Goal: Task Accomplishment & Management: Complete application form

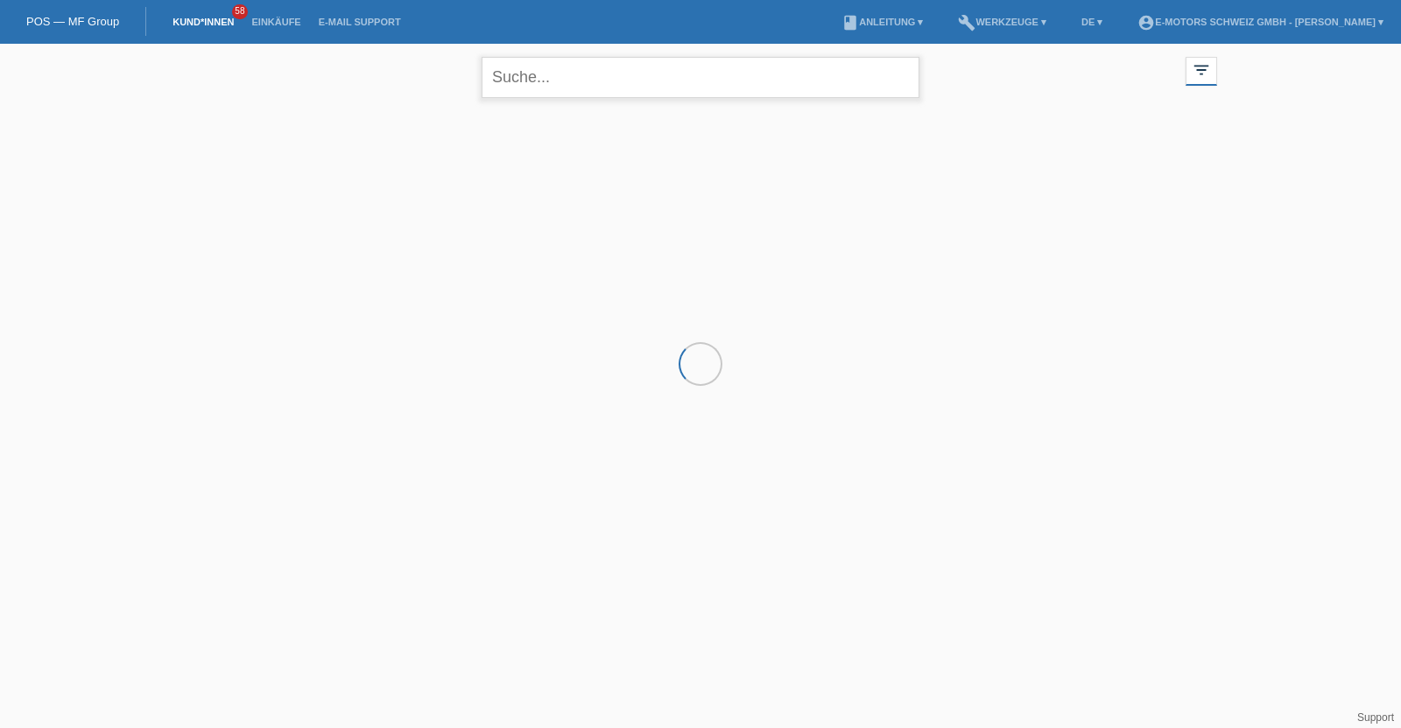
click at [573, 84] on input "text" at bounding box center [700, 77] width 438 height 41
type input "artan"
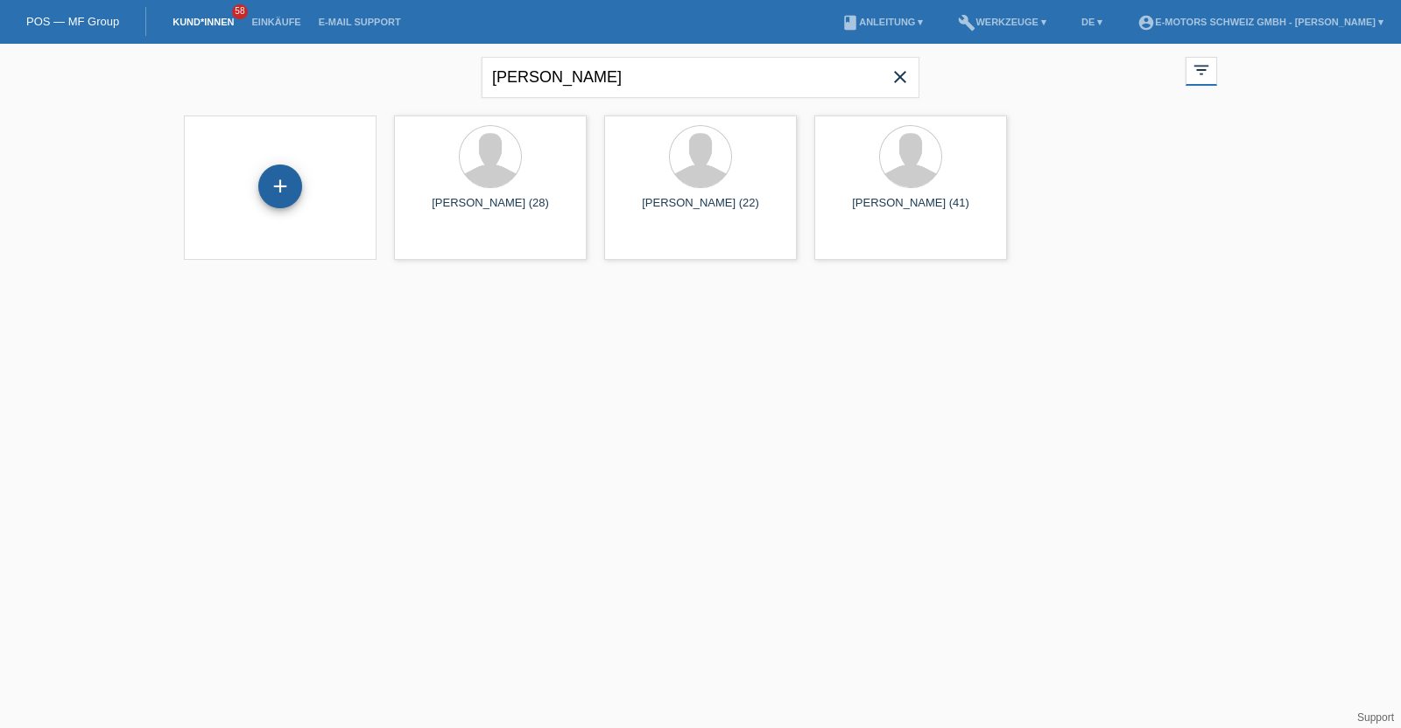
click at [262, 192] on div "+" at bounding box center [280, 187] width 44 height 44
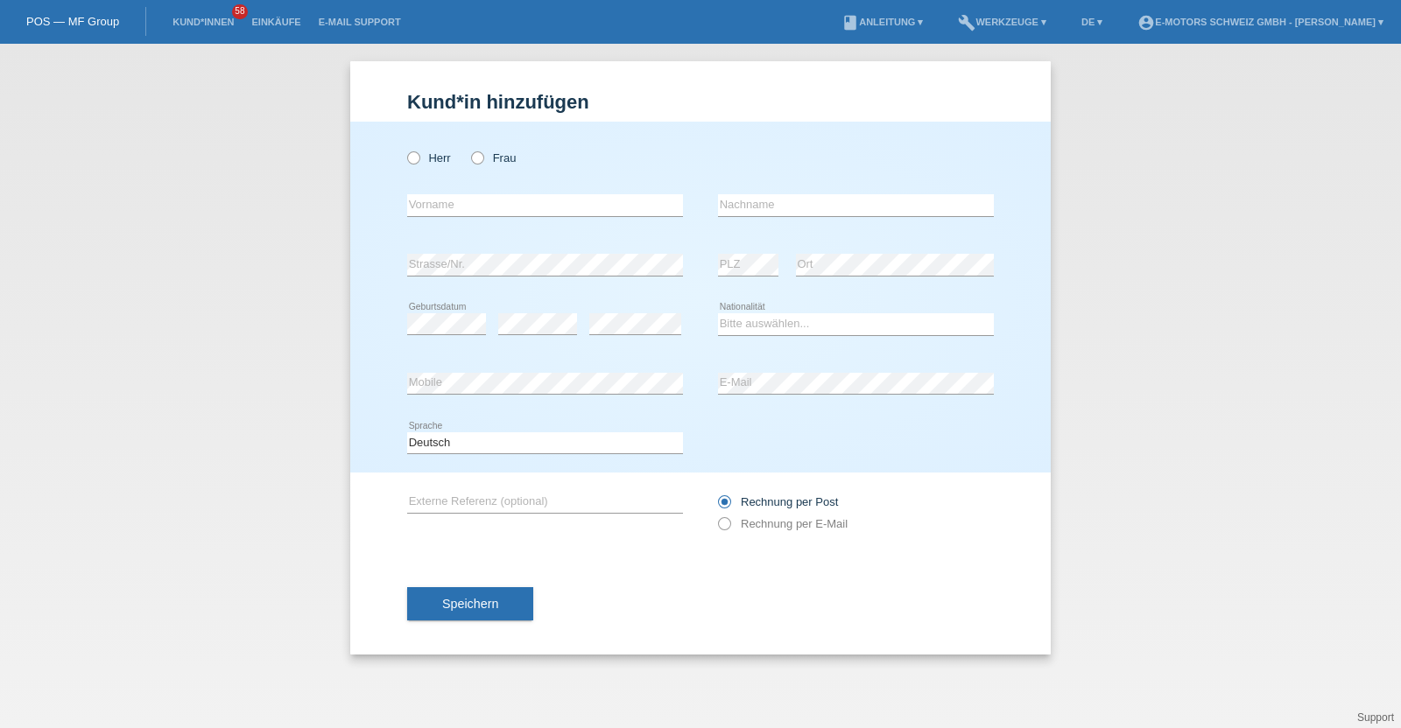
click at [538, 278] on div "error Strasse/Nr." at bounding box center [545, 265] width 276 height 60
click at [766, 346] on div "Bitte auswählen... Schweiz Deutschland Liechtenstein Österreich ------------ Af…" at bounding box center [856, 325] width 276 height 60
click at [766, 336] on div "Bitte auswählen... Schweiz Deutschland Liechtenstein Österreich ------------ Af…" at bounding box center [856, 325] width 276 height 60
click at [766, 327] on select "Bitte auswählen... Schweiz Deutschland Liechtenstein Österreich ------------ Af…" at bounding box center [856, 323] width 276 height 21
select select "XK"
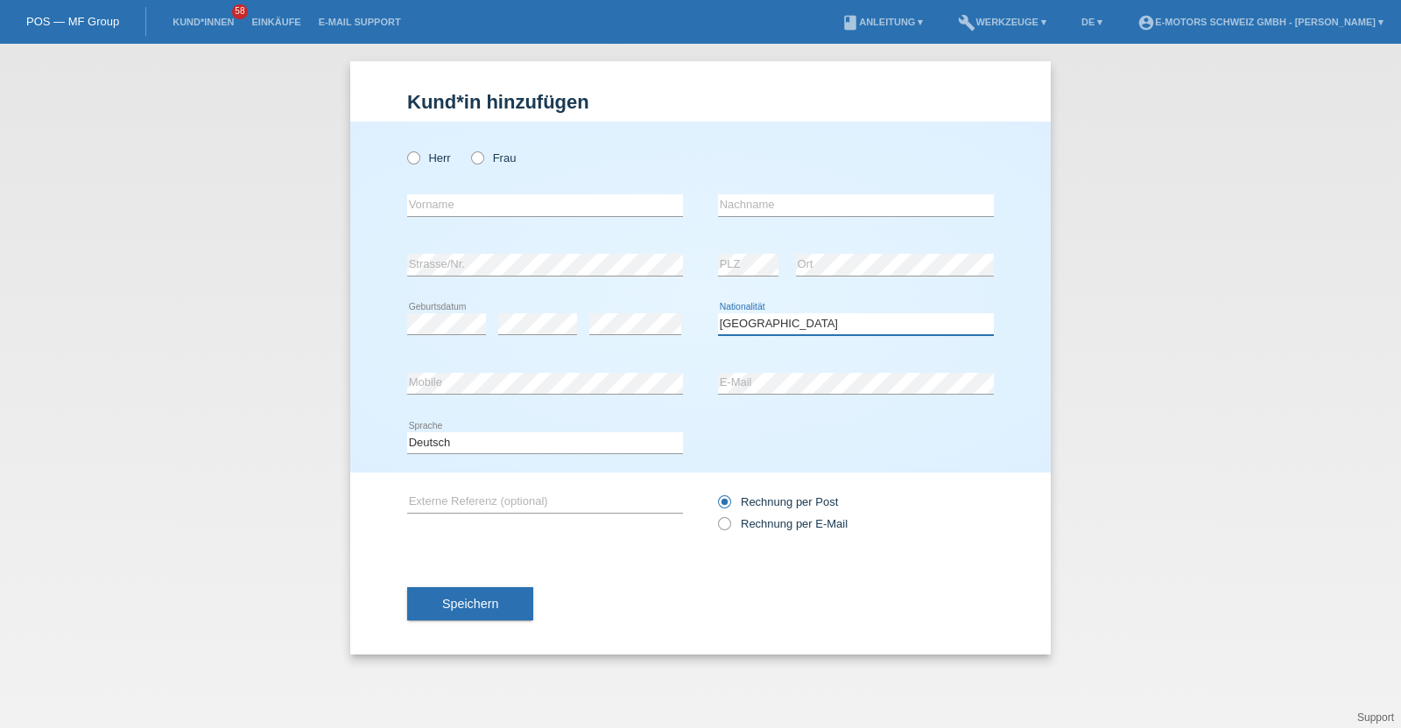
click at [718, 313] on select "Bitte auswählen... Schweiz Deutschland Liechtenstein Österreich ------------ Af…" at bounding box center [856, 323] width 276 height 21
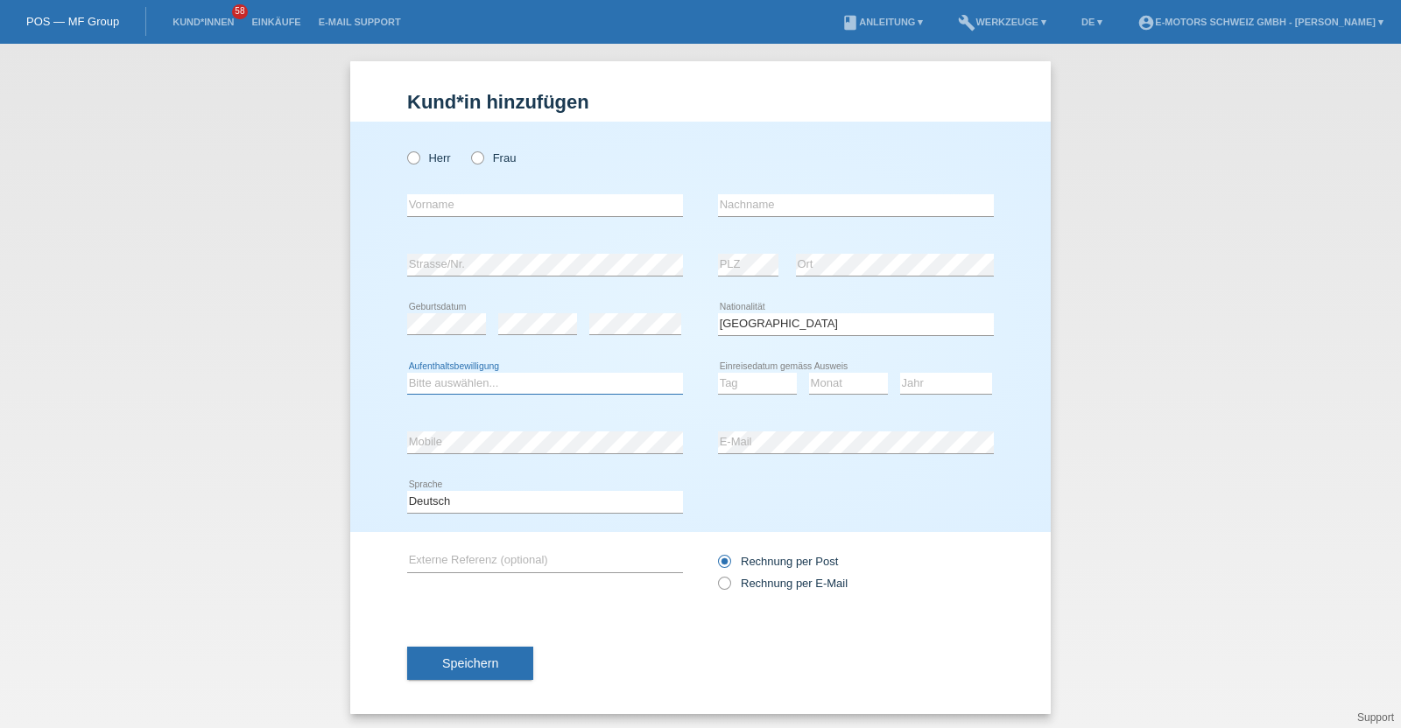
click at [548, 383] on select "Bitte auswählen... C B B - Flüchtlingsstatus Andere" at bounding box center [545, 383] width 276 height 21
select select "C"
click at [407, 373] on select "Bitte auswählen... C B B - Flüchtlingsstatus Andere" at bounding box center [545, 383] width 276 height 21
click at [363, 439] on div "Herr Frau error Vorname error" at bounding box center [700, 327] width 700 height 411
click at [625, 334] on icon at bounding box center [635, 334] width 92 height 1
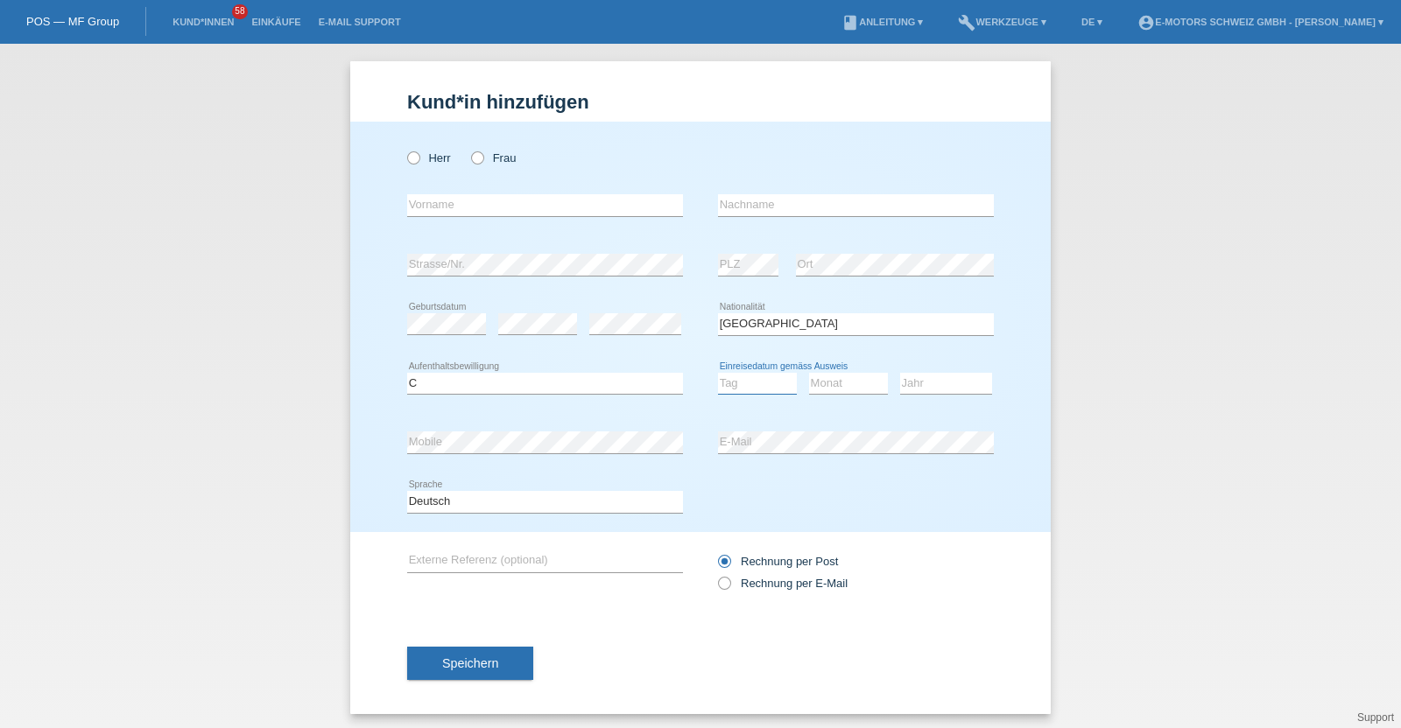
click at [740, 382] on select "Tag 01 02 03 04 05 06 07 08 09 10 11" at bounding box center [757, 383] width 79 height 21
select select "07"
click at [718, 373] on select "Tag 01 02 03 04 05 06 07 08 09 10 11" at bounding box center [757, 383] width 79 height 21
click at [826, 390] on select "Monat 01 02 03 04 05 06 07 08 09 10 11" at bounding box center [848, 383] width 79 height 21
select select "12"
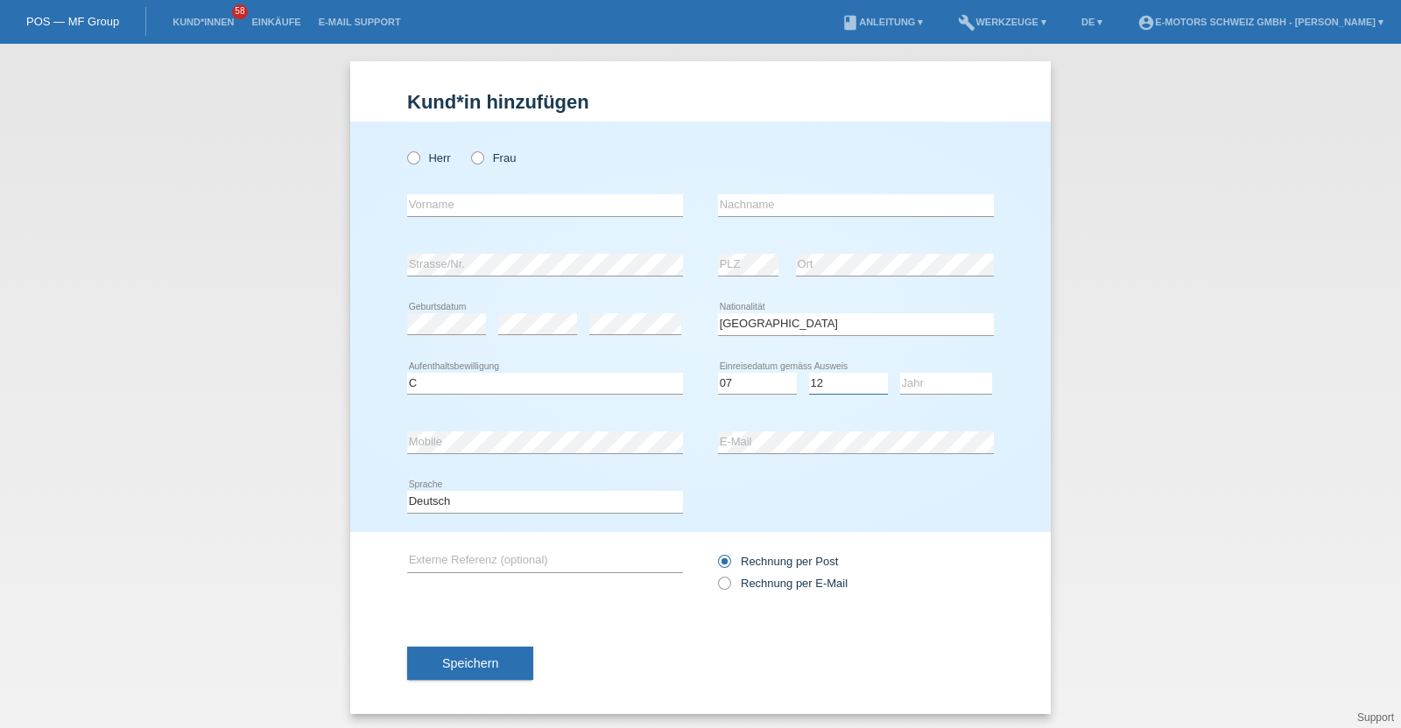
click at [809, 373] on select "Monat 01 02 03 04 05 06 07 08 09 10 11" at bounding box center [848, 383] width 79 height 21
click at [945, 386] on select "Jahr 2025 2024 2023 2022 2021 2020 2019 2018 2017 2016 2015 2014 2013 2012 2011…" at bounding box center [946, 383] width 92 height 21
select select "2000"
click at [900, 373] on select "Jahr 2025 2024 2023 2022 2021 2020 2019 2018 2017 2016 2015 2014 2013 2012 2011…" at bounding box center [946, 383] width 92 height 21
click at [415, 153] on label "Herr" at bounding box center [429, 157] width 44 height 13
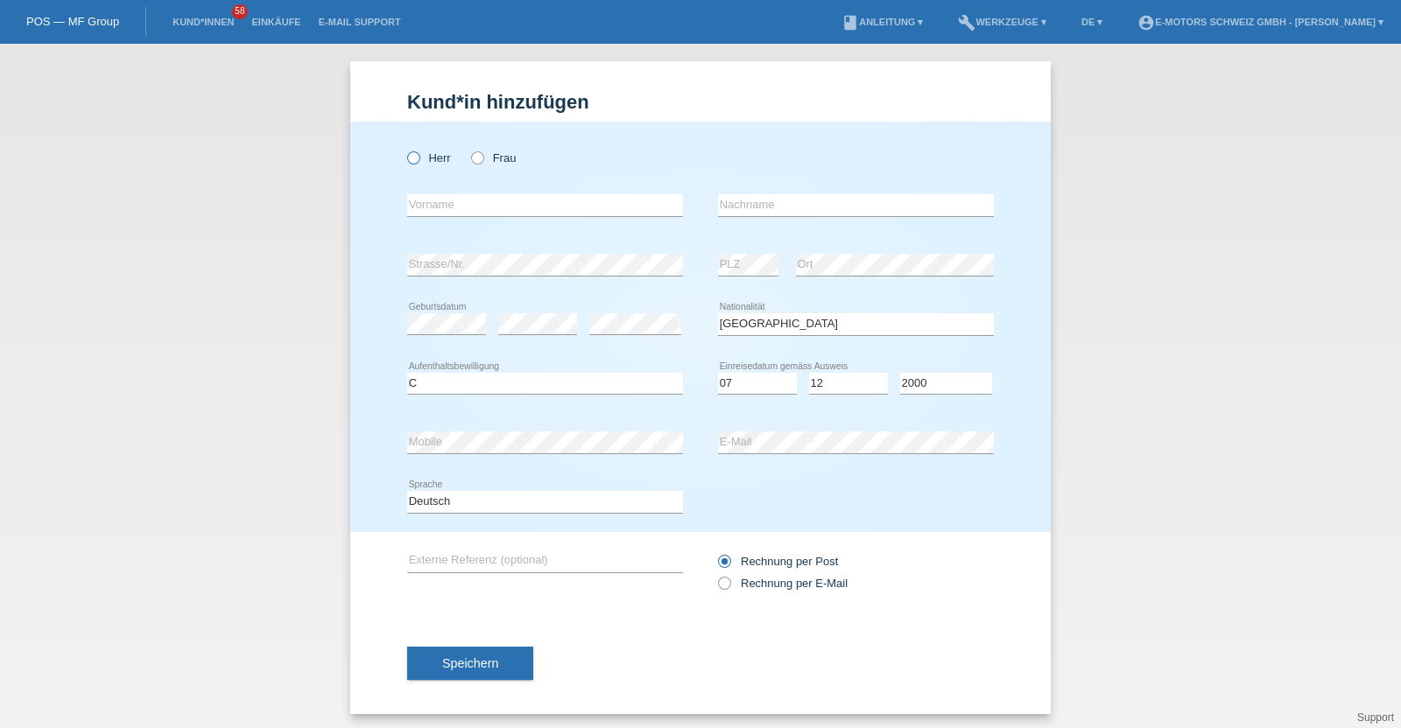
click at [415, 153] on input "Herr" at bounding box center [412, 156] width 11 height 11
radio input "true"
click at [446, 214] on input "text" at bounding box center [545, 205] width 276 height 22
paste input "Artan"
type input "Artan"
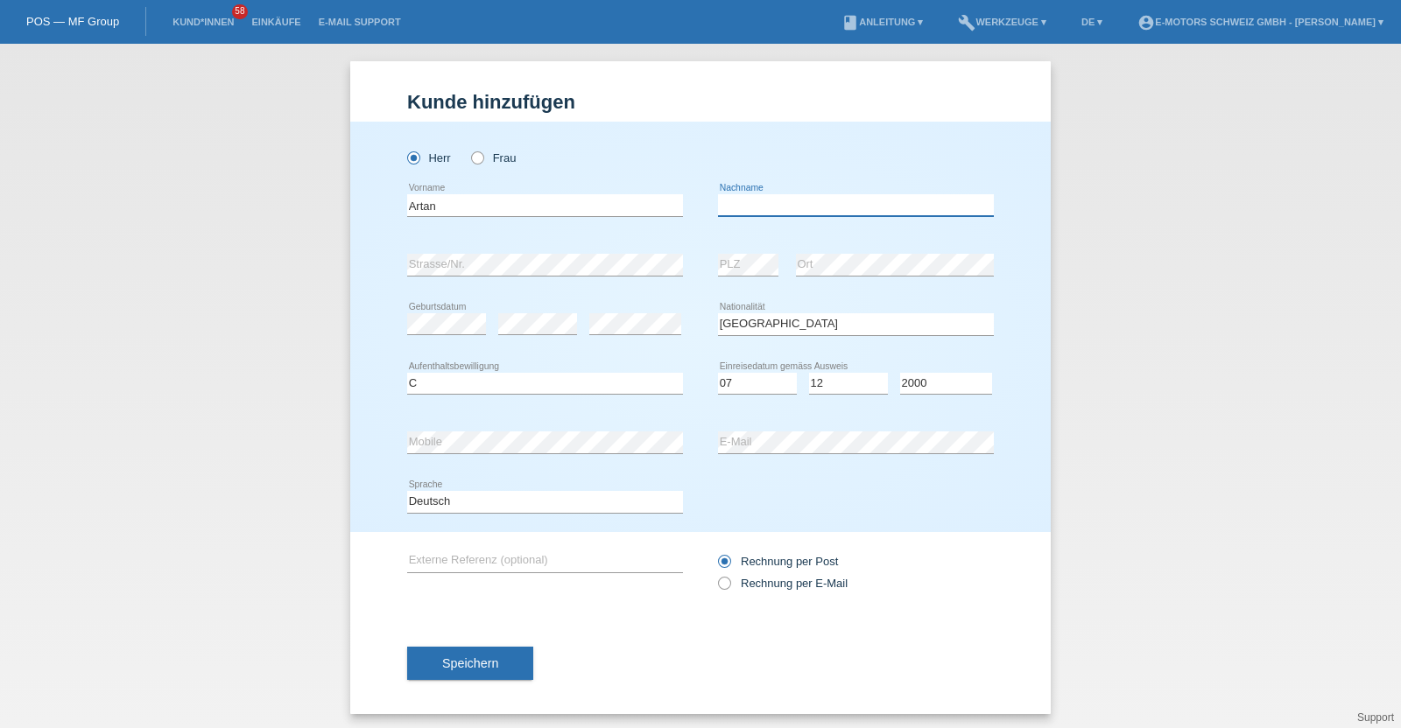
click at [766, 212] on input "text" at bounding box center [856, 205] width 276 height 22
paste input "Gjergjaj"
type input "Gjergjaj"
click at [481, 660] on span "Speichern" at bounding box center [470, 664] width 56 height 14
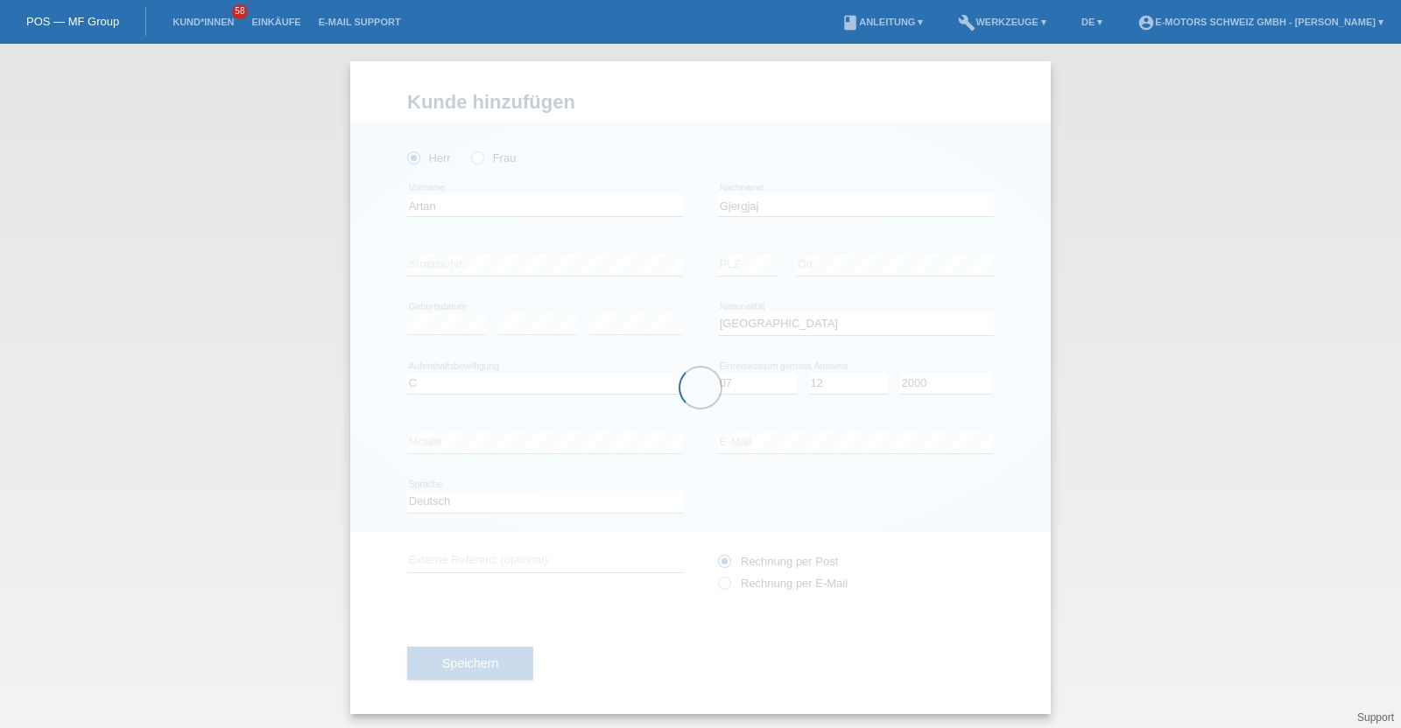
click at [474, 665] on div at bounding box center [700, 387] width 700 height 653
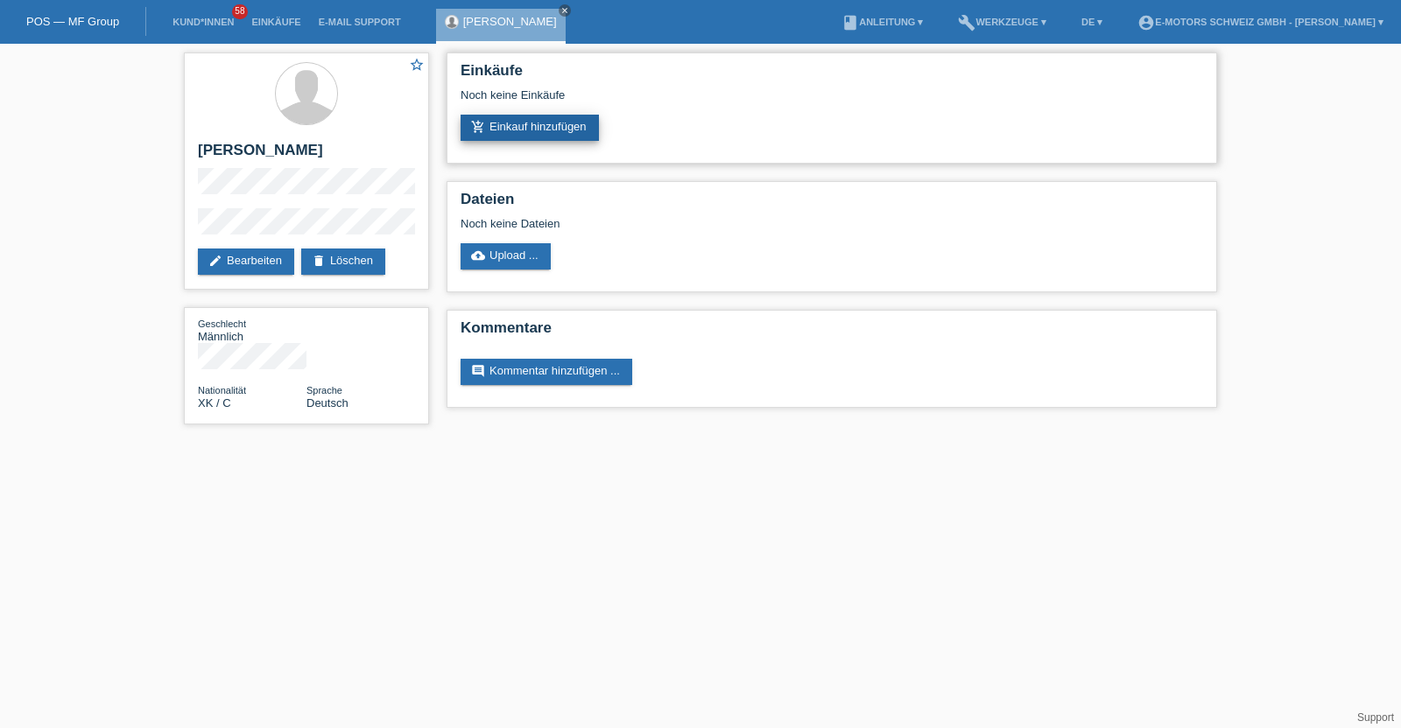
click at [552, 122] on link "add_shopping_cart Einkauf hinzufügen" at bounding box center [529, 128] width 138 height 26
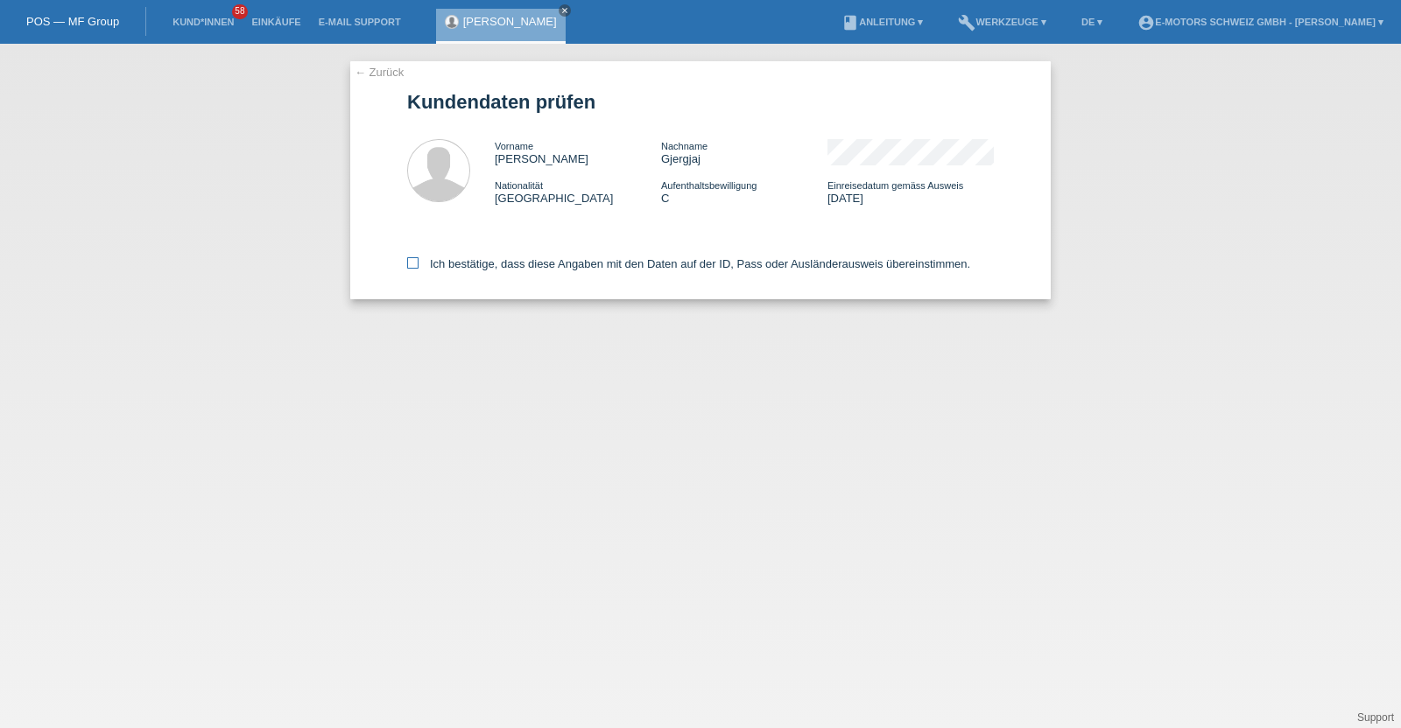
click at [586, 261] on label "Ich bestätige, dass diese Angaben mit den Daten auf der ID, Pass oder Ausländer…" at bounding box center [688, 263] width 563 height 13
click at [418, 261] on input "Ich bestätige, dass diese Angaben mit den Daten auf der ID, Pass oder Ausländer…" at bounding box center [412, 262] width 11 height 11
checkbox input "true"
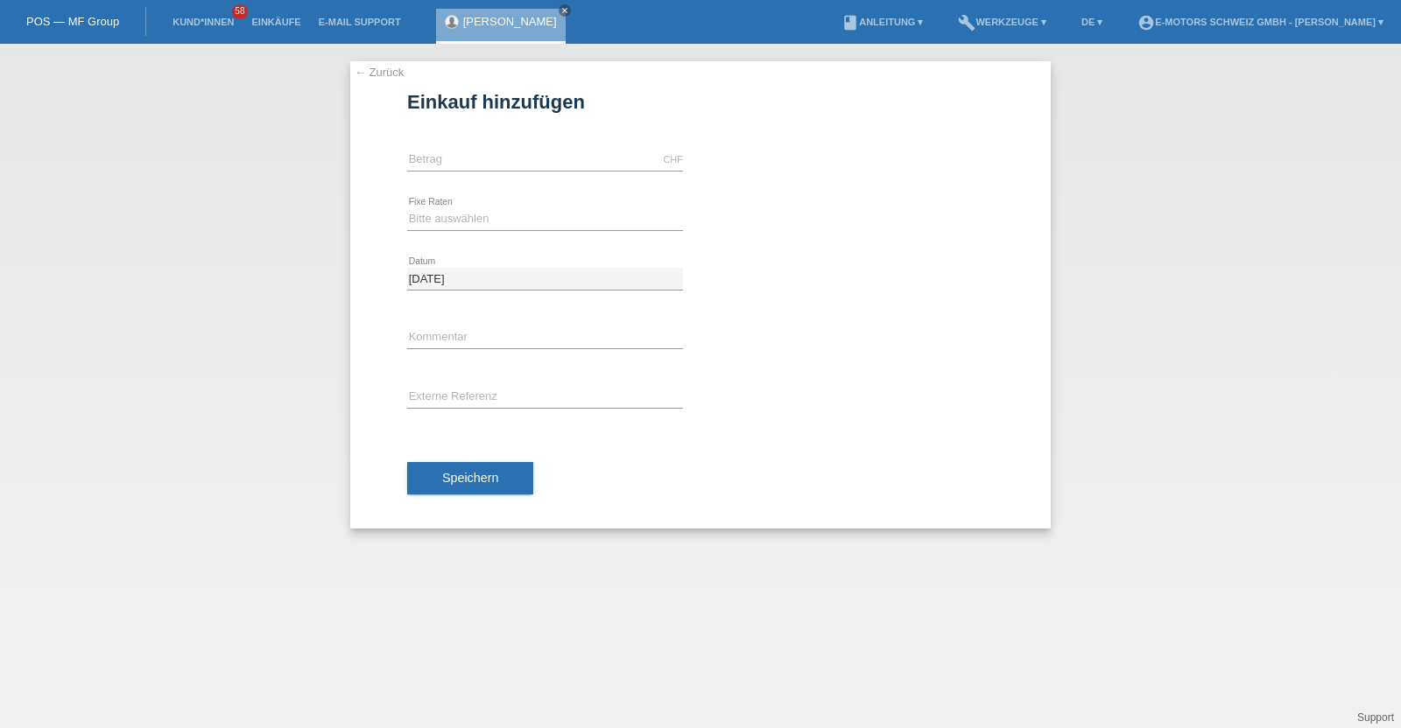
click at [560, 171] on icon at bounding box center [545, 171] width 276 height 1
click at [560, 158] on input "text" at bounding box center [545, 160] width 276 height 22
type input "2890.00"
click at [481, 213] on select "Bitte auswählen 12 Raten 24 Raten 36 Raten 48 Raten" at bounding box center [545, 218] width 276 height 21
select select "214"
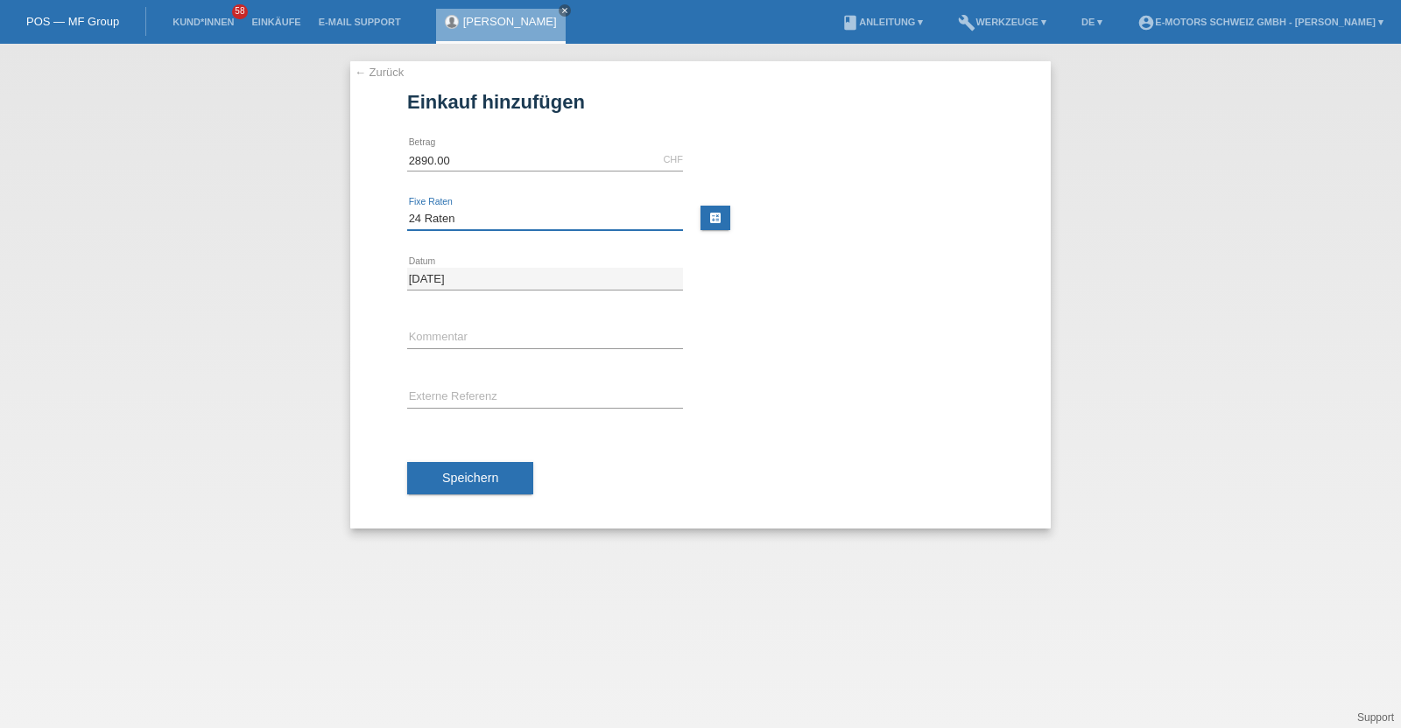
click at [407, 208] on select "Bitte auswählen 12 Raten 24 Raten 36 Raten 48 Raten" at bounding box center [545, 218] width 276 height 21
click at [481, 485] on button "Speichern" at bounding box center [470, 478] width 126 height 33
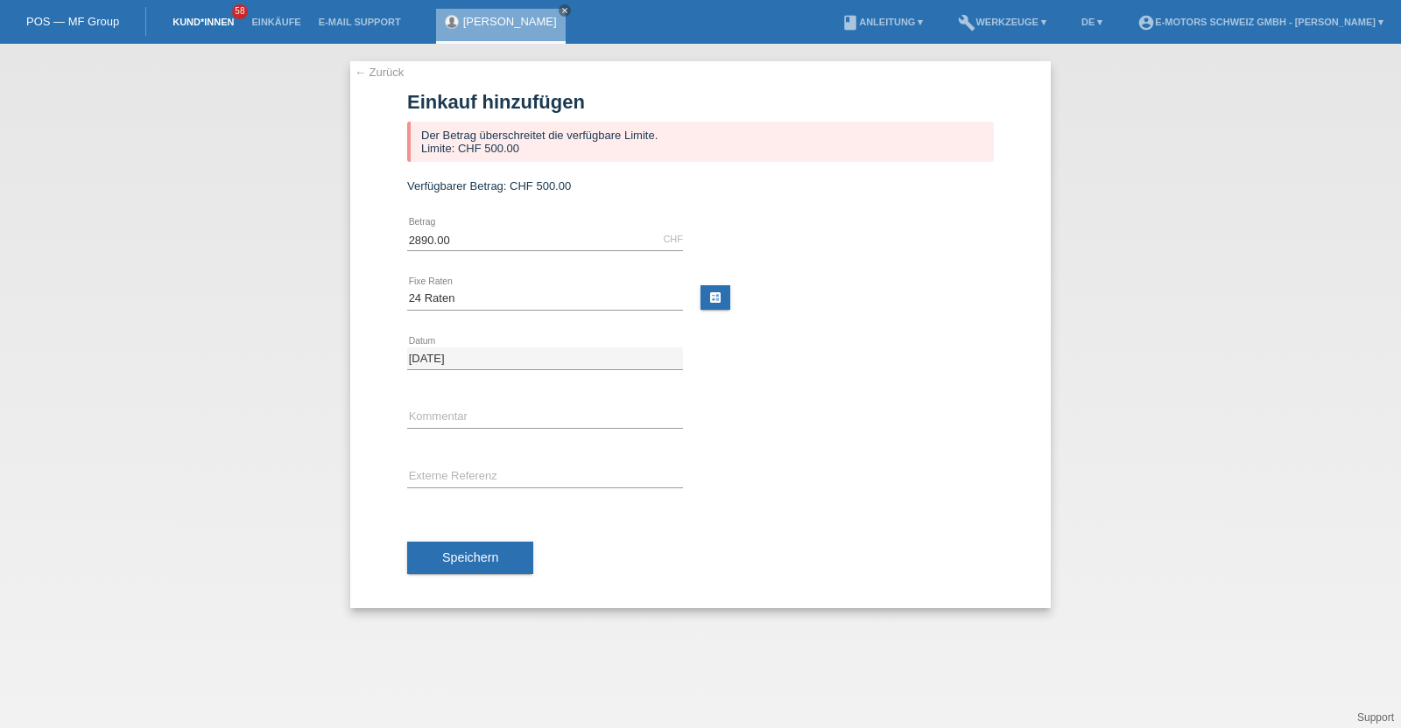
click at [221, 25] on link "Kund*innen" at bounding box center [203, 22] width 79 height 11
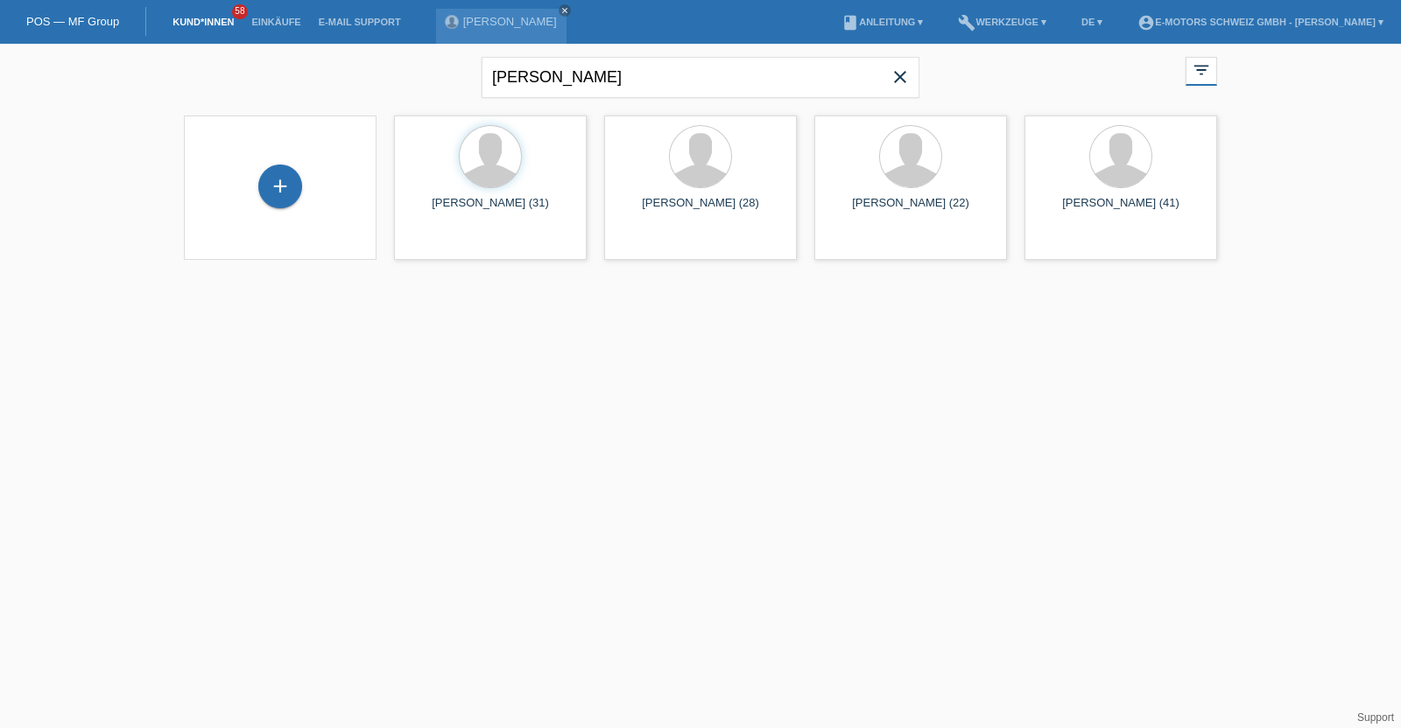
click at [905, 68] on icon "close" at bounding box center [899, 77] width 21 height 21
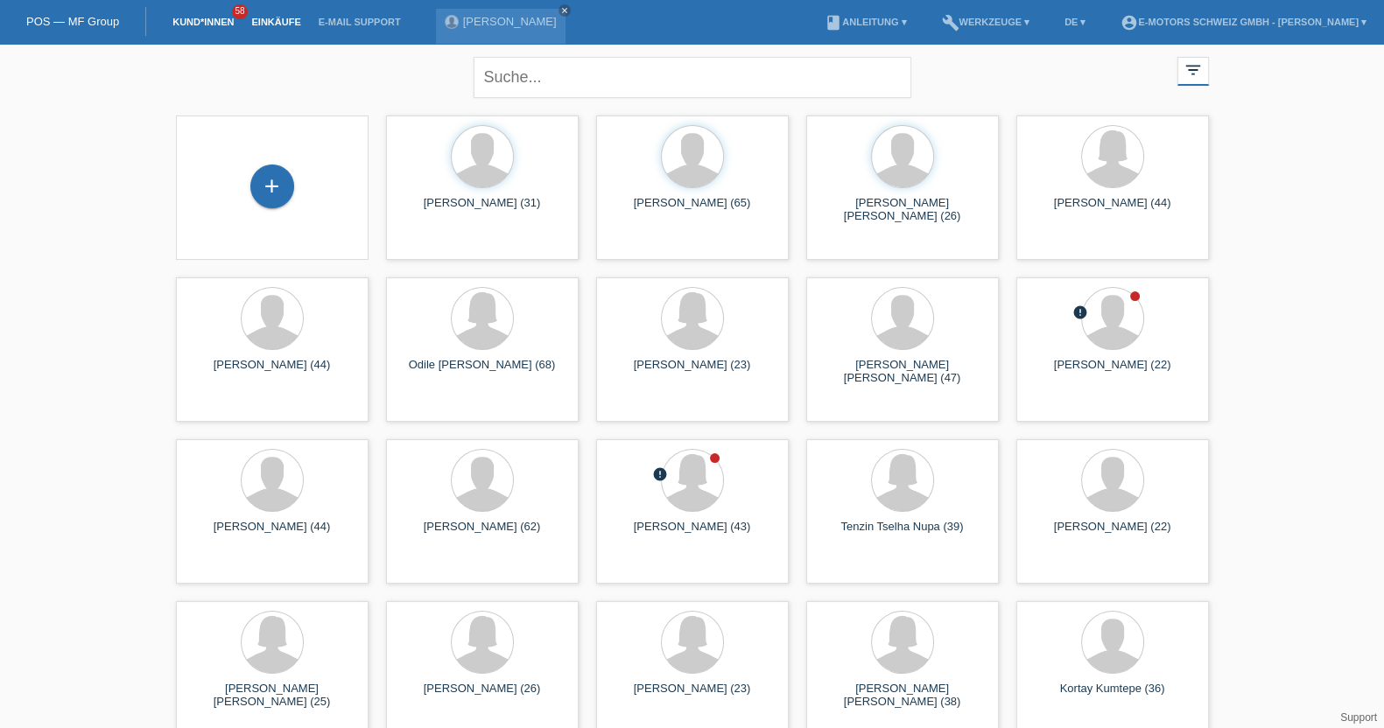
click at [270, 27] on link "Einkäufe" at bounding box center [276, 22] width 67 height 11
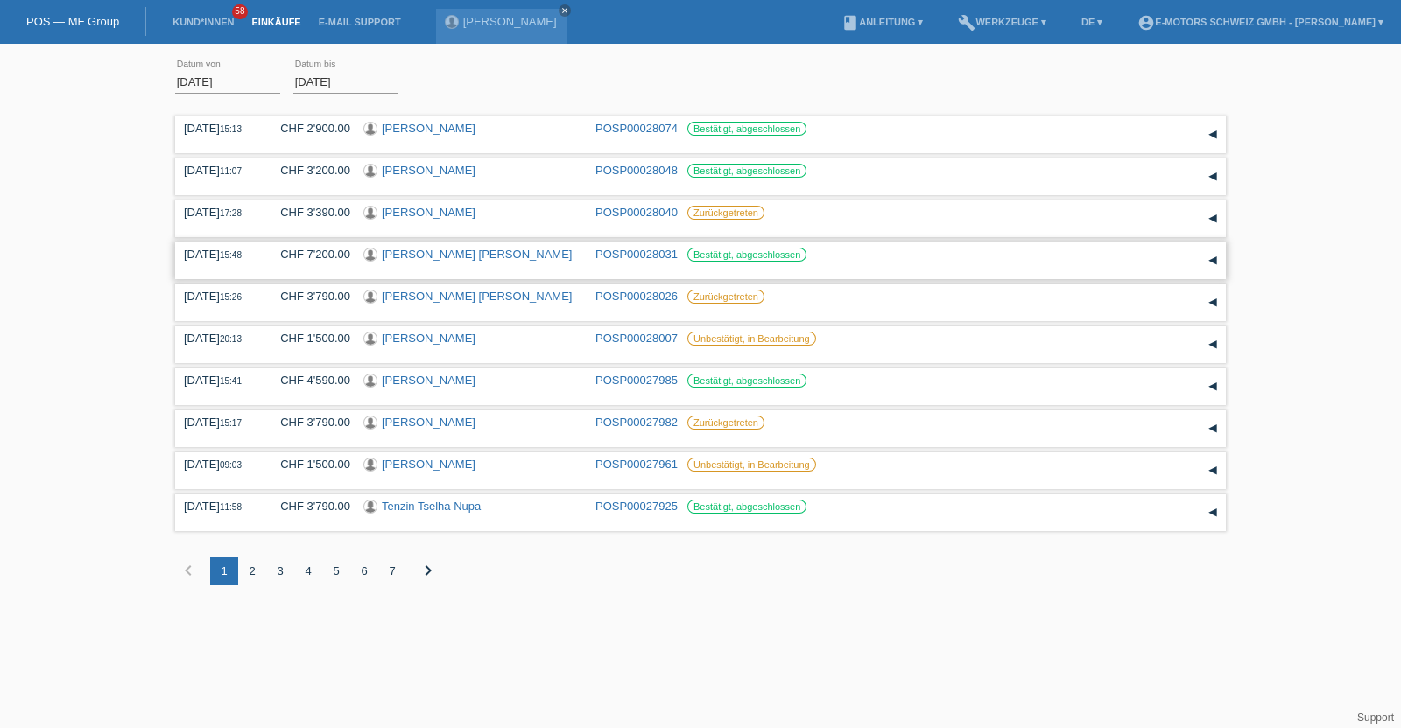
click at [417, 257] on link "[PERSON_NAME] [PERSON_NAME]" at bounding box center [477, 254] width 190 height 13
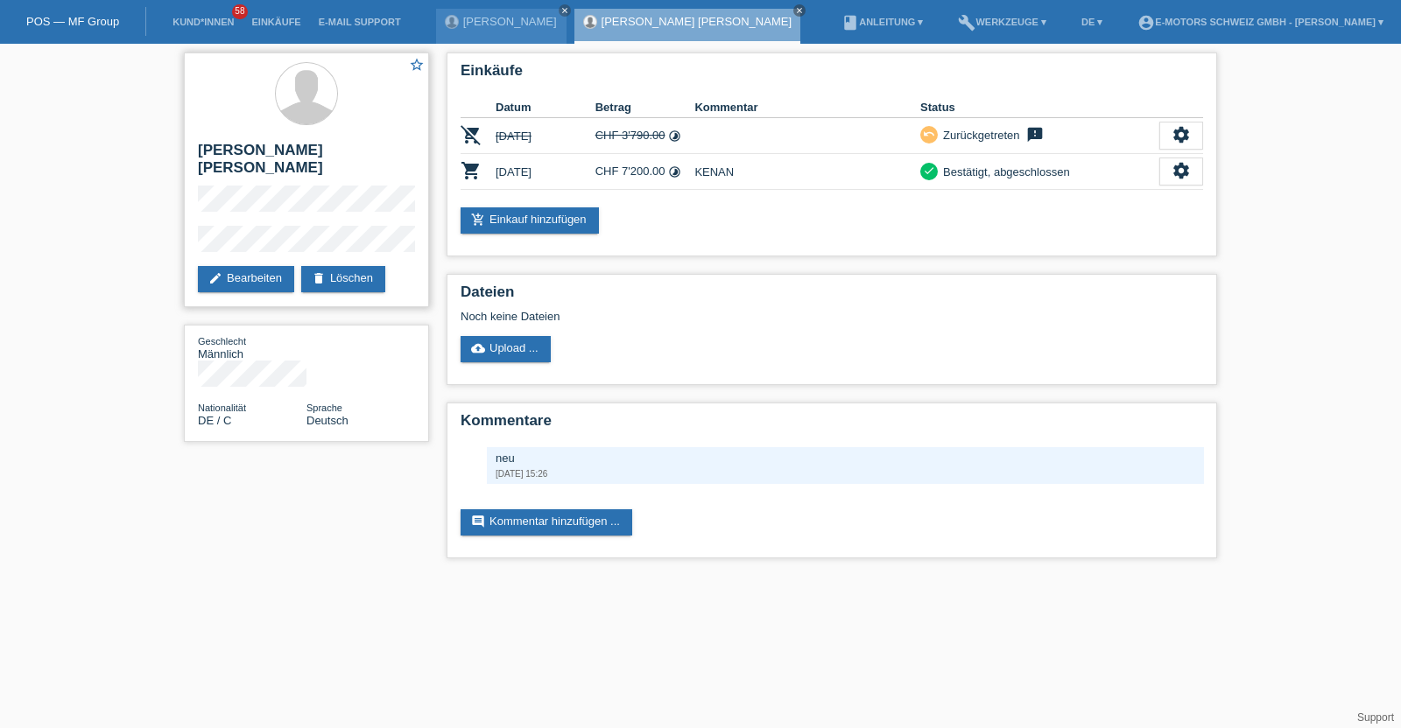
click at [309, 151] on h2 "[PERSON_NAME] [PERSON_NAME]" at bounding box center [306, 164] width 217 height 44
copy h2 "[PERSON_NAME]"
click at [208, 155] on h2 "[PERSON_NAME] [PERSON_NAME]" at bounding box center [306, 164] width 217 height 44
drag, startPoint x: 208, startPoint y: 155, endPoint x: 305, endPoint y: 155, distance: 96.3
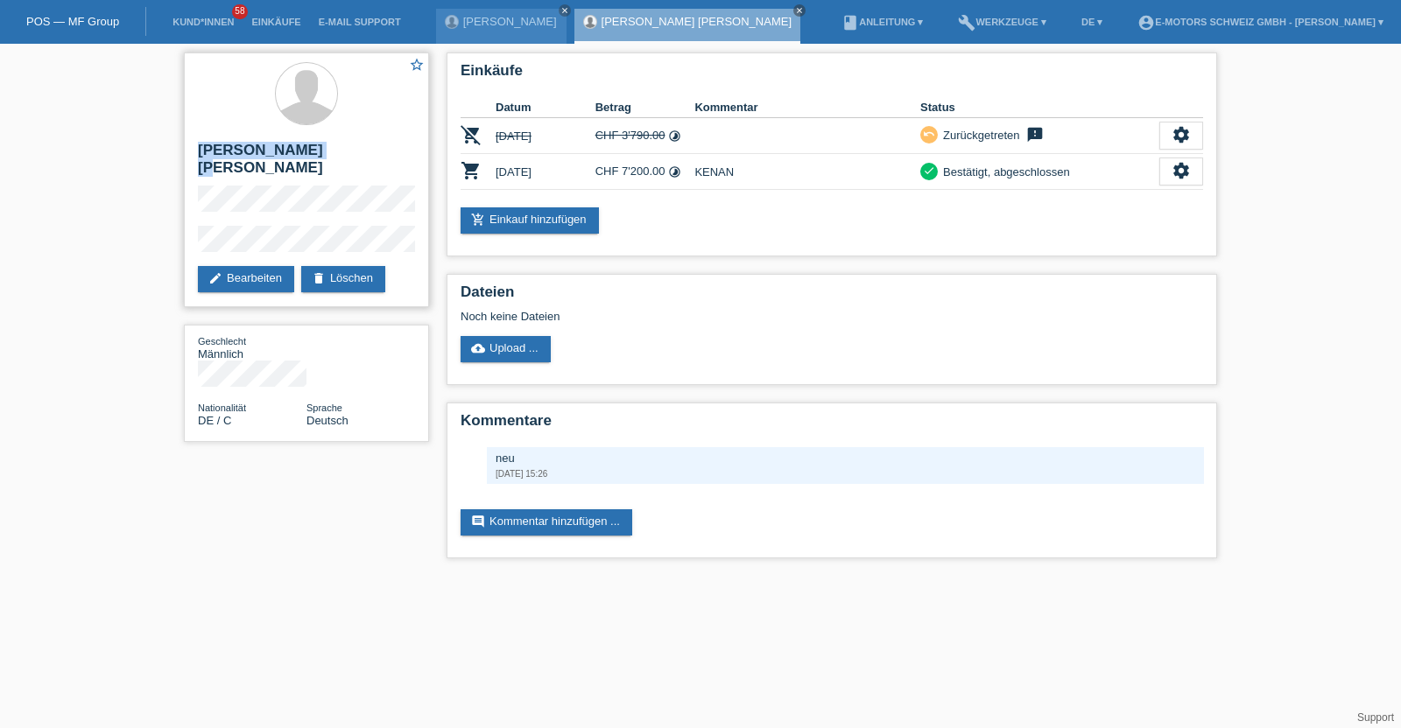
click at [305, 155] on h2 "[PERSON_NAME] [PERSON_NAME]" at bounding box center [306, 164] width 217 height 44
copy h2 "[PERSON_NAME] [PERSON_NAME]"
click at [193, 220] on div "star_border [PERSON_NAME] [PERSON_NAME] edit Bearbeiten delete Löschen" at bounding box center [306, 180] width 245 height 255
click at [184, 227] on div "star_border [PERSON_NAME] [PERSON_NAME] edit Bearbeiten delete Löschen" at bounding box center [306, 180] width 245 height 255
click at [309, 150] on h2 "[PERSON_NAME] [PERSON_NAME]" at bounding box center [306, 164] width 217 height 44
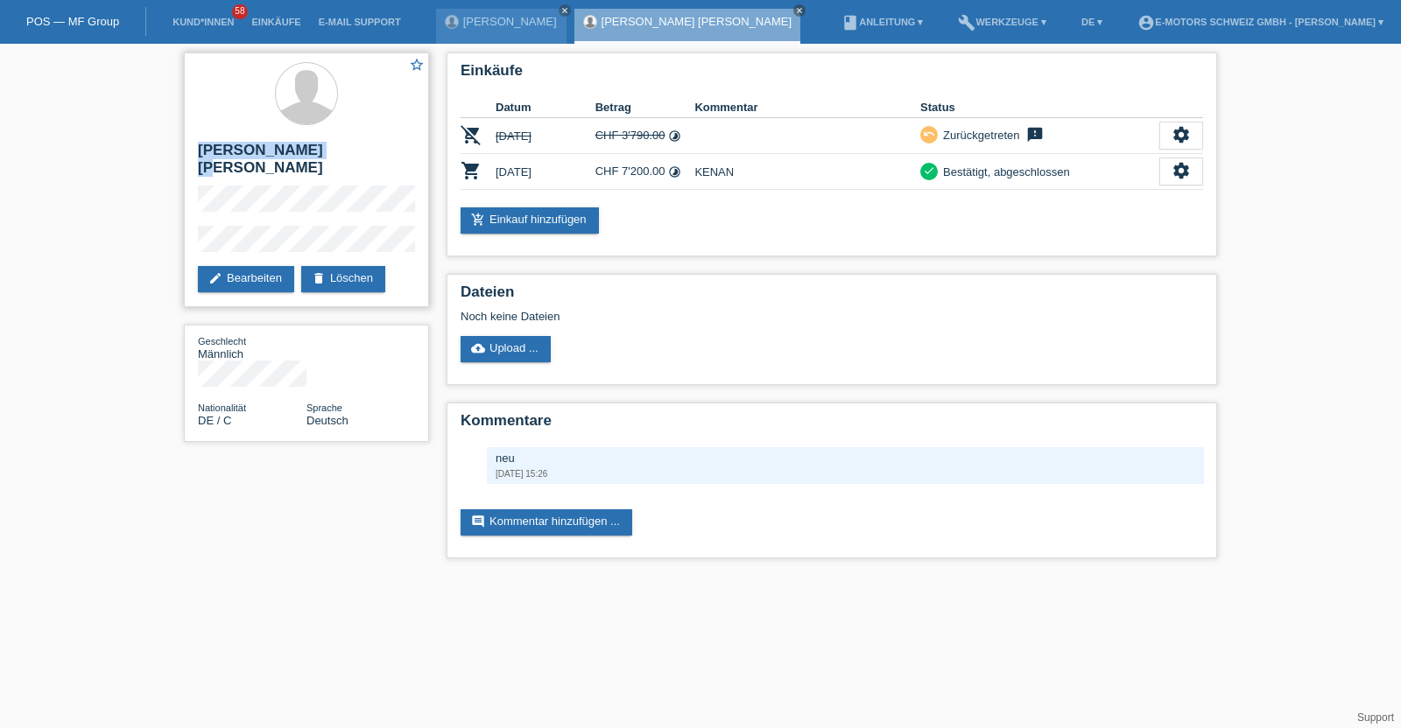
drag, startPoint x: 309, startPoint y: 150, endPoint x: 235, endPoint y: 145, distance: 73.7
click at [235, 145] on h2 "[PERSON_NAME] [PERSON_NAME]" at bounding box center [306, 164] width 217 height 44
copy h2 "[PERSON_NAME] [PERSON_NAME]"
click at [202, 19] on link "Kund*innen" at bounding box center [203, 22] width 79 height 11
